Goal: Information Seeking & Learning: Learn about a topic

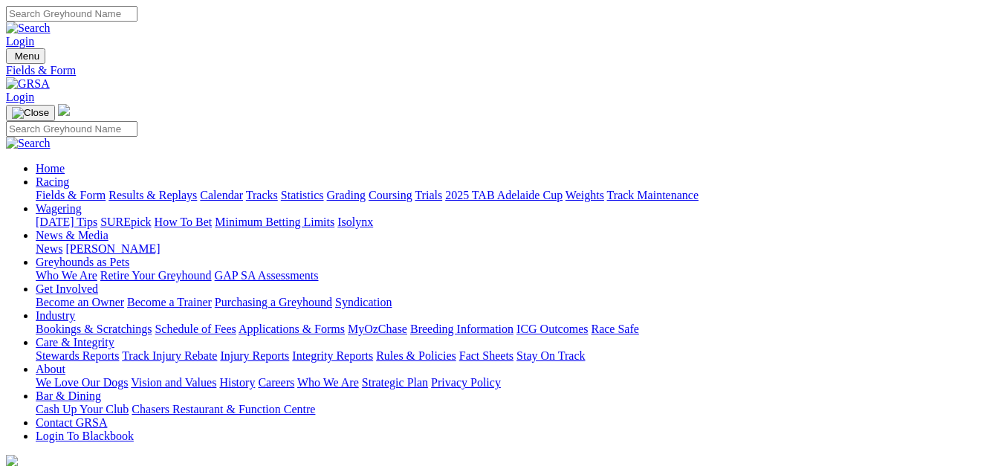
select select "[GEOGRAPHIC_DATA]"
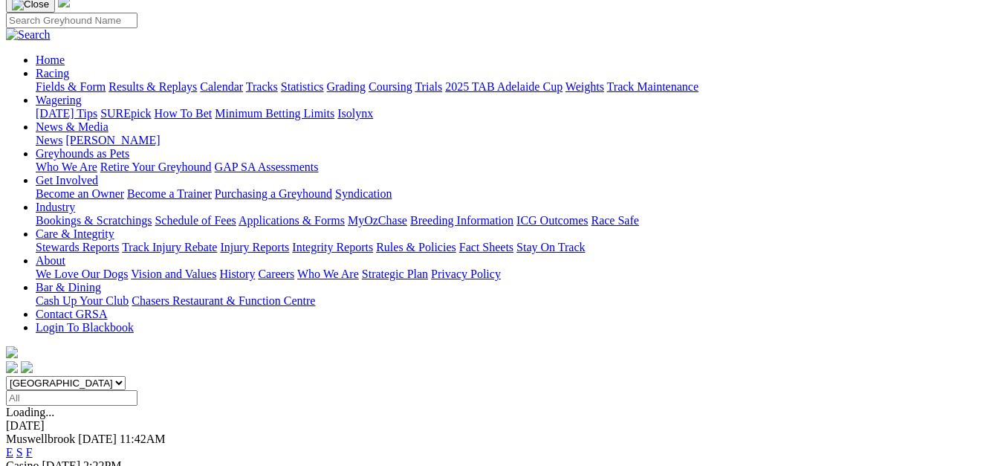
scroll to position [149, 0]
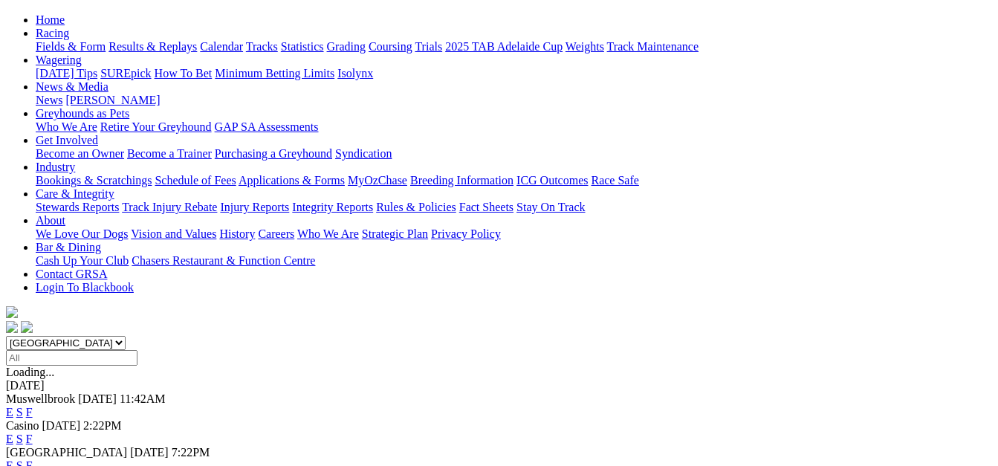
click at [13, 406] on link "E" at bounding box center [9, 412] width 7 height 13
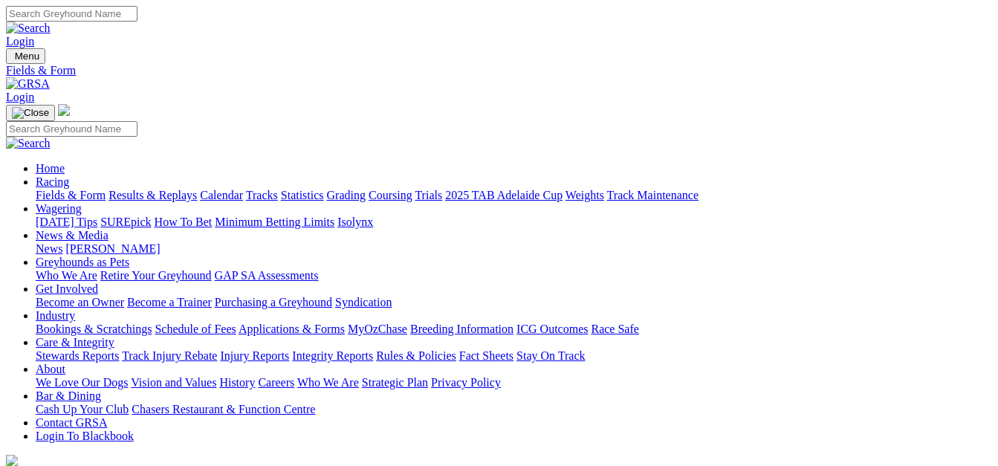
select select "QLD"
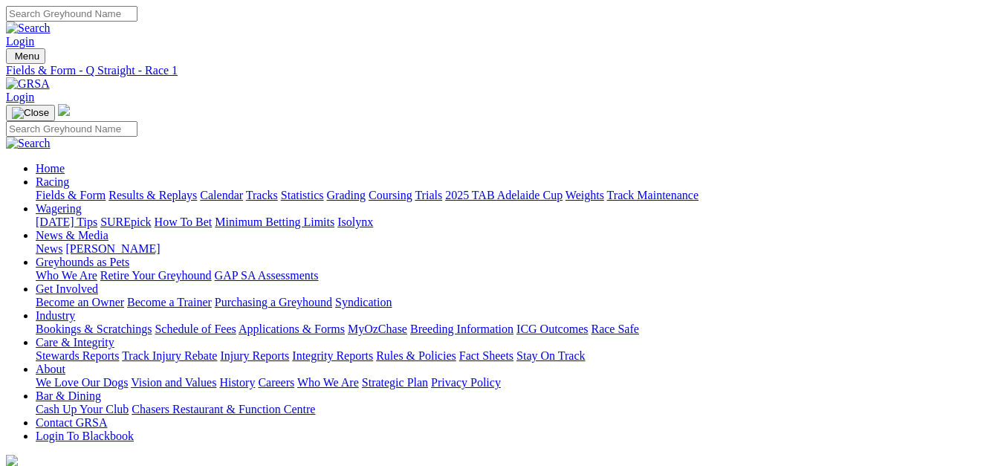
select select "TAS"
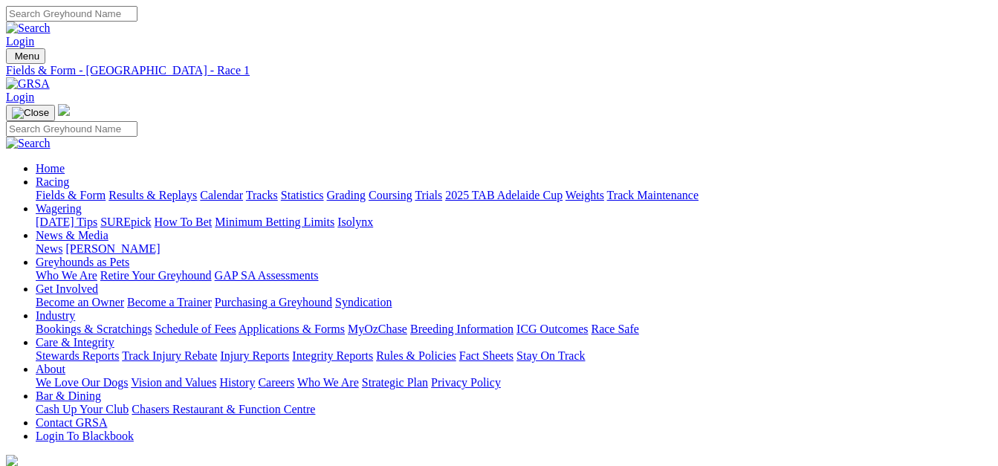
select select "WA"
